Goal: Complete application form: Complete application form

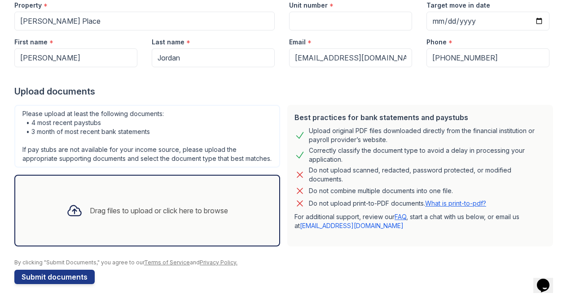
scroll to position [106, 0]
click at [142, 222] on div "Drag files to upload or click here to browse" at bounding box center [147, 211] width 176 height 30
click at [169, 214] on div "Drag files to upload or click here to browse" at bounding box center [159, 210] width 138 height 11
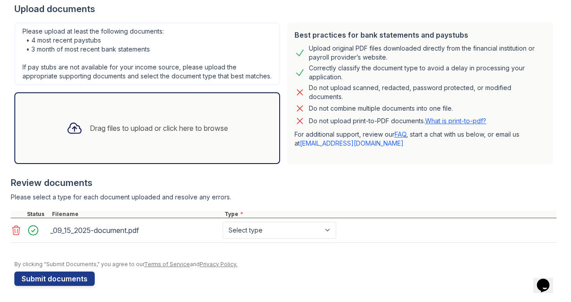
scroll to position [183, 0]
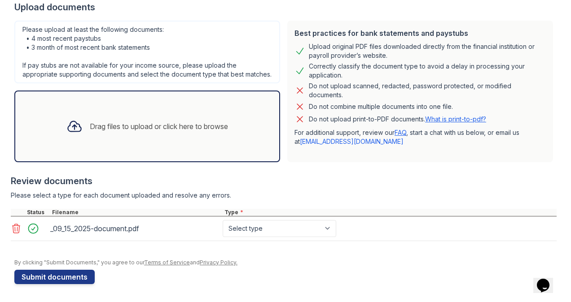
click at [158, 156] on div "Drag files to upload or click here to browse" at bounding box center [147, 127] width 266 height 72
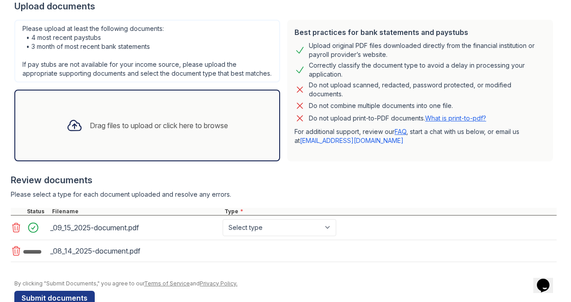
click at [145, 139] on div "Drag files to upload or click here to browse" at bounding box center [147, 125] width 176 height 30
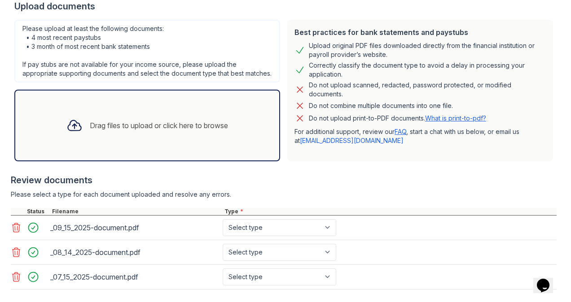
click at [193, 141] on div "Drag files to upload or click here to browse" at bounding box center [147, 125] width 176 height 30
click at [169, 128] on div "Drag files to upload or click here to browse" at bounding box center [159, 125] width 138 height 11
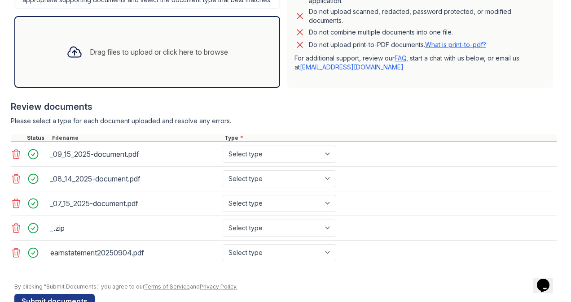
scroll to position [257, 0]
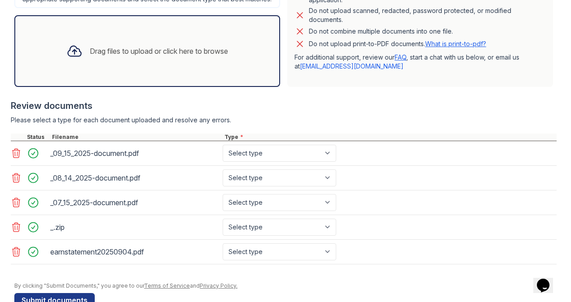
click at [13, 233] on icon at bounding box center [16, 227] width 11 height 11
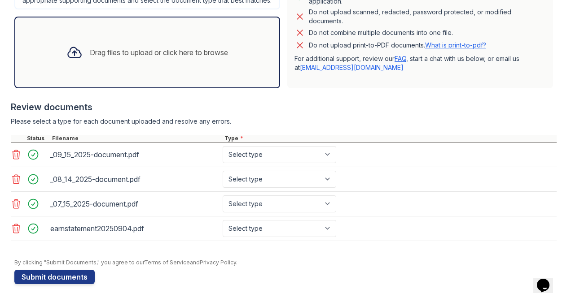
click at [170, 57] on div "Drag files to upload or click here to browse" at bounding box center [159, 52] width 138 height 11
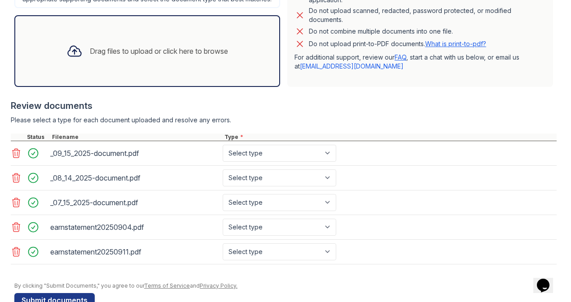
click at [163, 57] on div "Drag files to upload or click here to browse" at bounding box center [159, 51] width 138 height 11
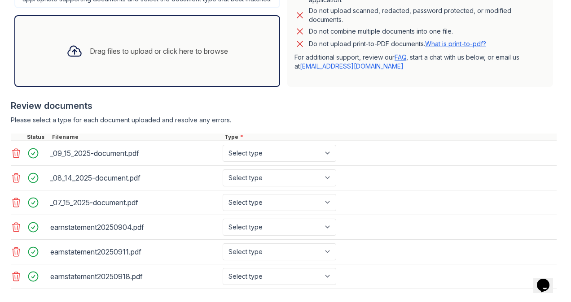
click at [153, 57] on div "Drag files to upload or click here to browse" at bounding box center [159, 51] width 138 height 11
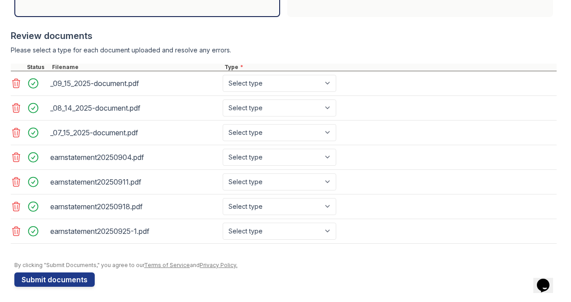
scroll to position [328, 0]
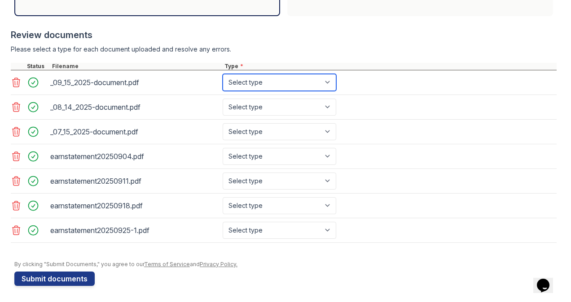
click at [327, 88] on select "Select type Paystub Bank Statement Offer Letter Tax Documents Benefit Award Let…" at bounding box center [278, 82] width 113 height 17
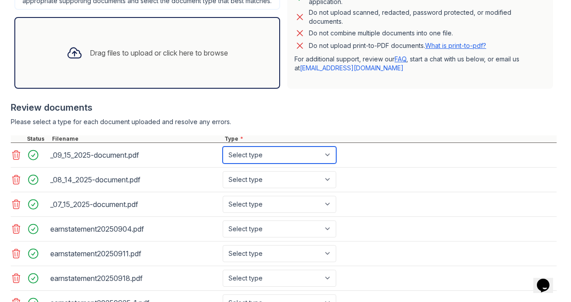
scroll to position [257, 0]
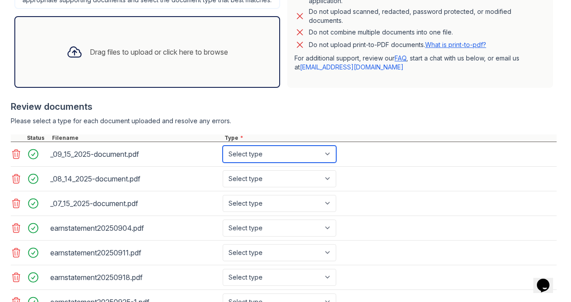
click at [306, 159] on select "Select type Paystub Bank Statement Offer Letter Tax Documents Benefit Award Let…" at bounding box center [278, 154] width 113 height 17
click at [327, 135] on div at bounding box center [283, 130] width 545 height 9
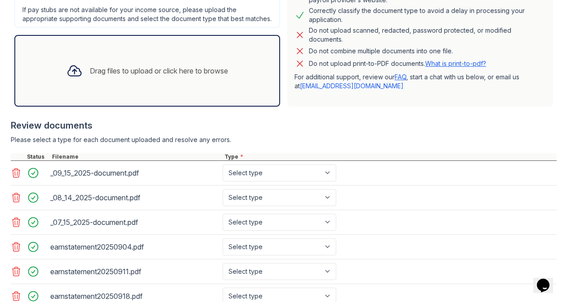
scroll to position [238, 0]
click at [318, 182] on select "Select type Paystub Bank Statement Offer Letter Tax Documents Benefit Award Let…" at bounding box center [278, 173] width 113 height 17
select select "bank_statement"
click at [222, 172] on select "Select type Paystub Bank Statement Offer Letter Tax Documents Benefit Award Let…" at bounding box center [278, 173] width 113 height 17
click at [311, 206] on select "Select type Paystub Bank Statement Offer Letter Tax Documents Benefit Award Let…" at bounding box center [278, 197] width 113 height 17
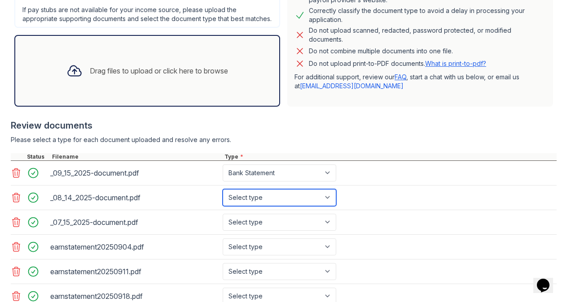
select select "bank_statement"
click at [222, 196] on select "Select type Paystub Bank Statement Offer Letter Tax Documents Benefit Award Let…" at bounding box center [278, 197] width 113 height 17
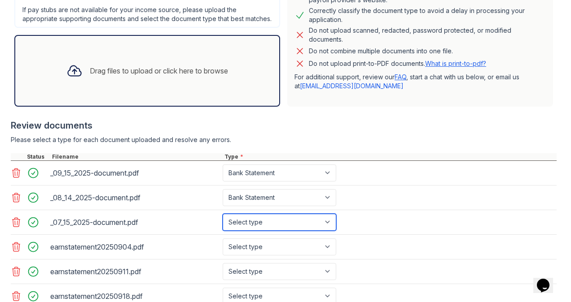
click at [287, 230] on select "Select type Paystub Bank Statement Offer Letter Tax Documents Benefit Award Let…" at bounding box center [278, 222] width 113 height 17
select select "bank_statement"
click at [222, 221] on select "Select type Paystub Bank Statement Offer Letter Tax Documents Benefit Award Let…" at bounding box center [278, 222] width 113 height 17
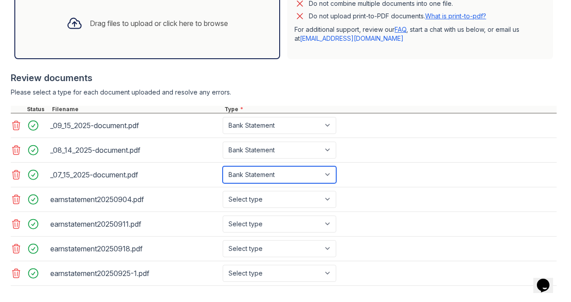
scroll to position [289, 0]
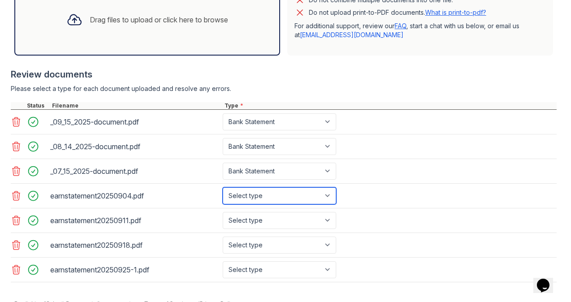
click at [275, 205] on select "Select type Paystub Bank Statement Offer Letter Tax Documents Benefit Award Let…" at bounding box center [278, 195] width 113 height 17
click at [341, 93] on div "Please select a type for each document uploaded and resolve any errors." at bounding box center [283, 88] width 545 height 9
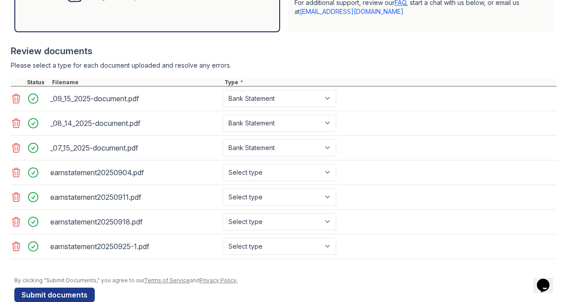
scroll to position [314, 0]
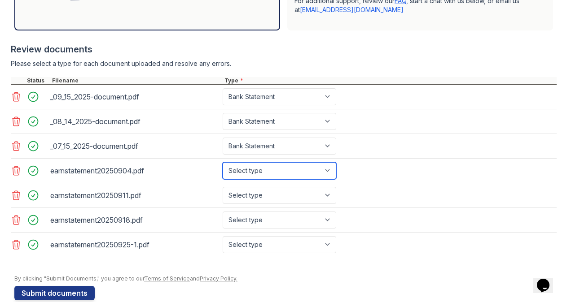
click at [314, 178] on select "Select type Paystub Bank Statement Offer Letter Tax Documents Benefit Award Let…" at bounding box center [278, 170] width 113 height 17
select select "paystub"
click at [222, 169] on select "Select type Paystub Bank Statement Offer Letter Tax Documents Benefit Award Let…" at bounding box center [278, 170] width 113 height 17
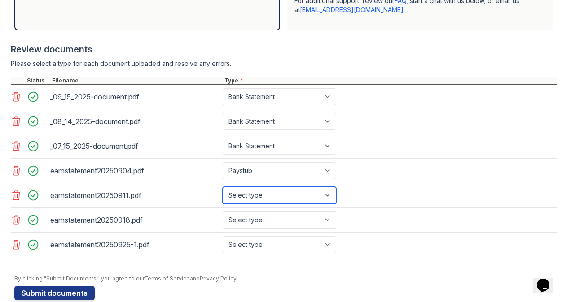
click at [311, 200] on select "Select type Paystub Bank Statement Offer Letter Tax Documents Benefit Award Let…" at bounding box center [278, 195] width 113 height 17
select select "paystub"
click at [222, 193] on select "Select type Paystub Bank Statement Offer Letter Tax Documents Benefit Award Let…" at bounding box center [278, 195] width 113 height 17
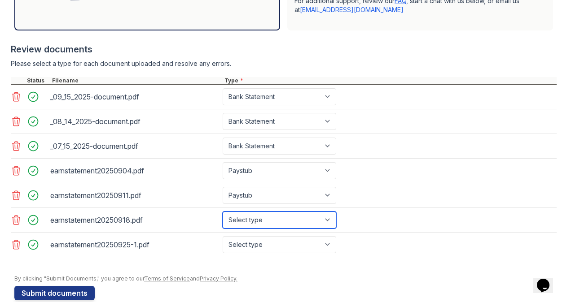
click at [309, 224] on select "Select type Paystub Bank Statement Offer Letter Tax Documents Benefit Award Let…" at bounding box center [278, 220] width 113 height 17
select select "paystub"
click at [222, 218] on select "Select type Paystub Bank Statement Offer Letter Tax Documents Benefit Award Let…" at bounding box center [278, 220] width 113 height 17
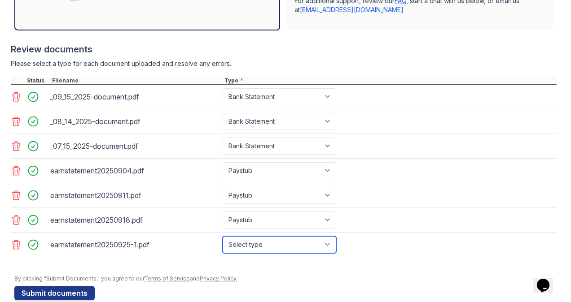
click at [282, 251] on select "Select type Paystub Bank Statement Offer Letter Tax Documents Benefit Award Let…" at bounding box center [278, 244] width 113 height 17
select select "paystub"
click at [222, 242] on select "Select type Paystub Bank Statement Offer Letter Tax Documents Benefit Award Let…" at bounding box center [278, 244] width 113 height 17
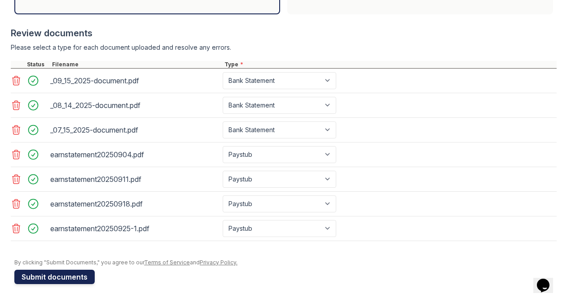
click at [74, 277] on button "Submit documents" at bounding box center [54, 277] width 80 height 14
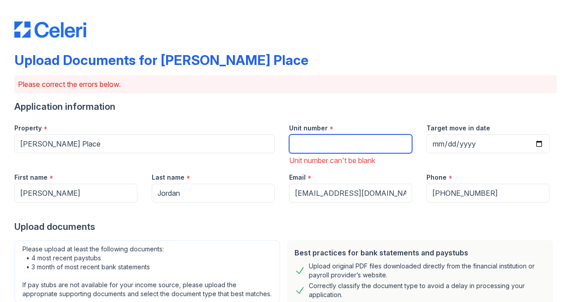
click at [314, 146] on input "Unit number" at bounding box center [350, 144] width 123 height 19
type input "121"
click at [258, 84] on p "Please correct the errors below." at bounding box center [285, 84] width 535 height 11
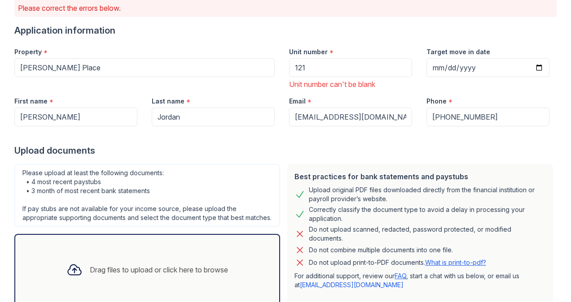
scroll to position [72, 0]
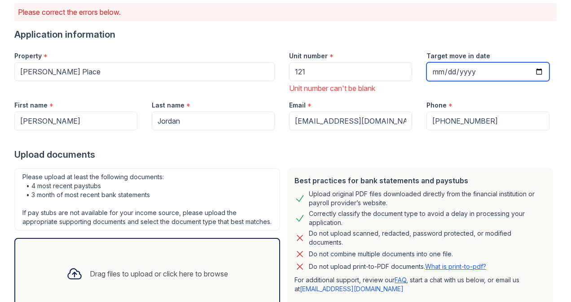
click at [536, 72] on input "Target move in date" at bounding box center [487, 71] width 123 height 19
type input "0200-10-26"
type input "2026-10-26"
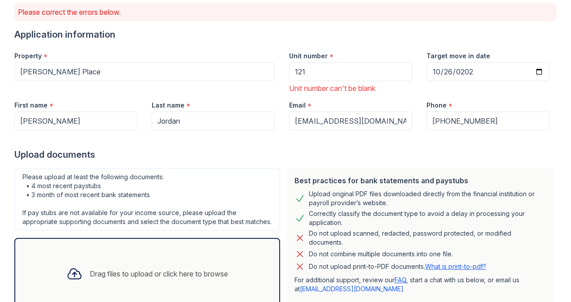
click at [501, 140] on div at bounding box center [285, 140] width 542 height 18
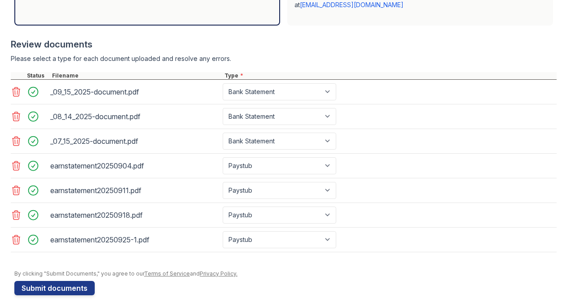
scroll to position [373, 0]
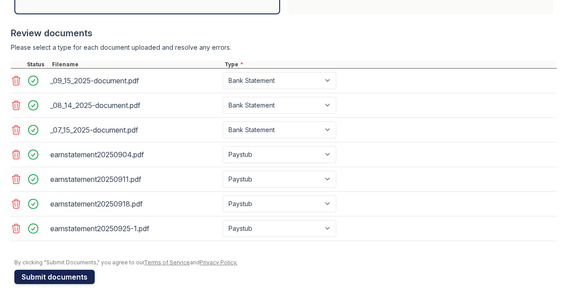
click at [57, 277] on button "Submit documents" at bounding box center [54, 277] width 80 height 14
